Goal: Find specific page/section: Find specific page/section

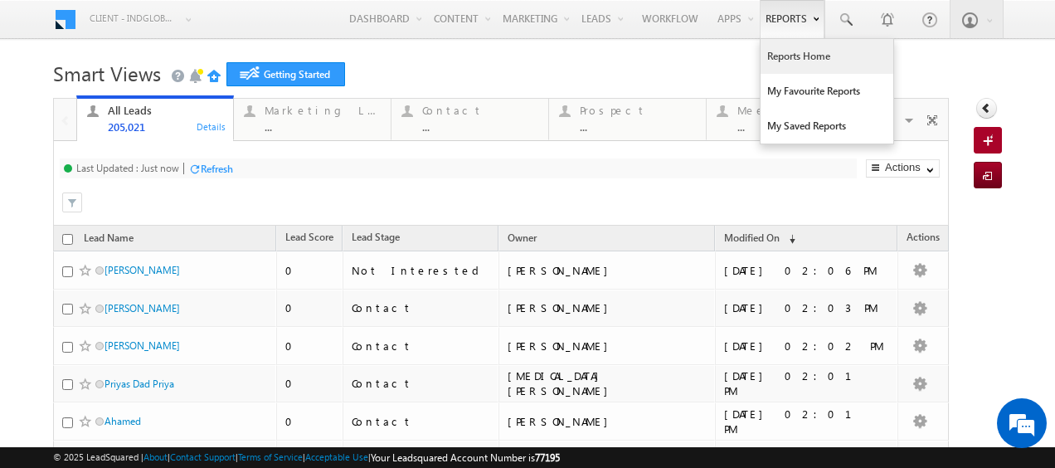
click at [784, 62] on link "Reports Home" at bounding box center [827, 56] width 133 height 35
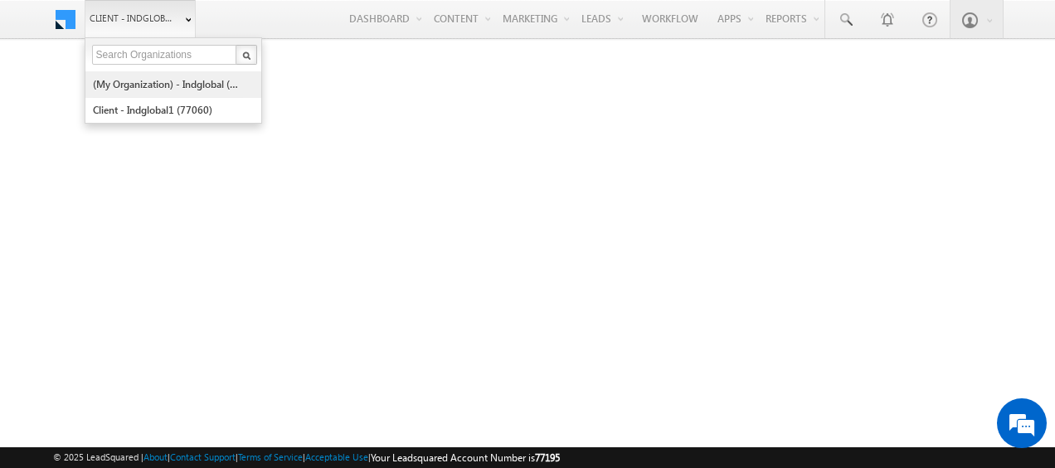
click at [161, 87] on link "(My Organization) - indglobal (48060)" at bounding box center [168, 84] width 152 height 26
